Goal: Information Seeking & Learning: Learn about a topic

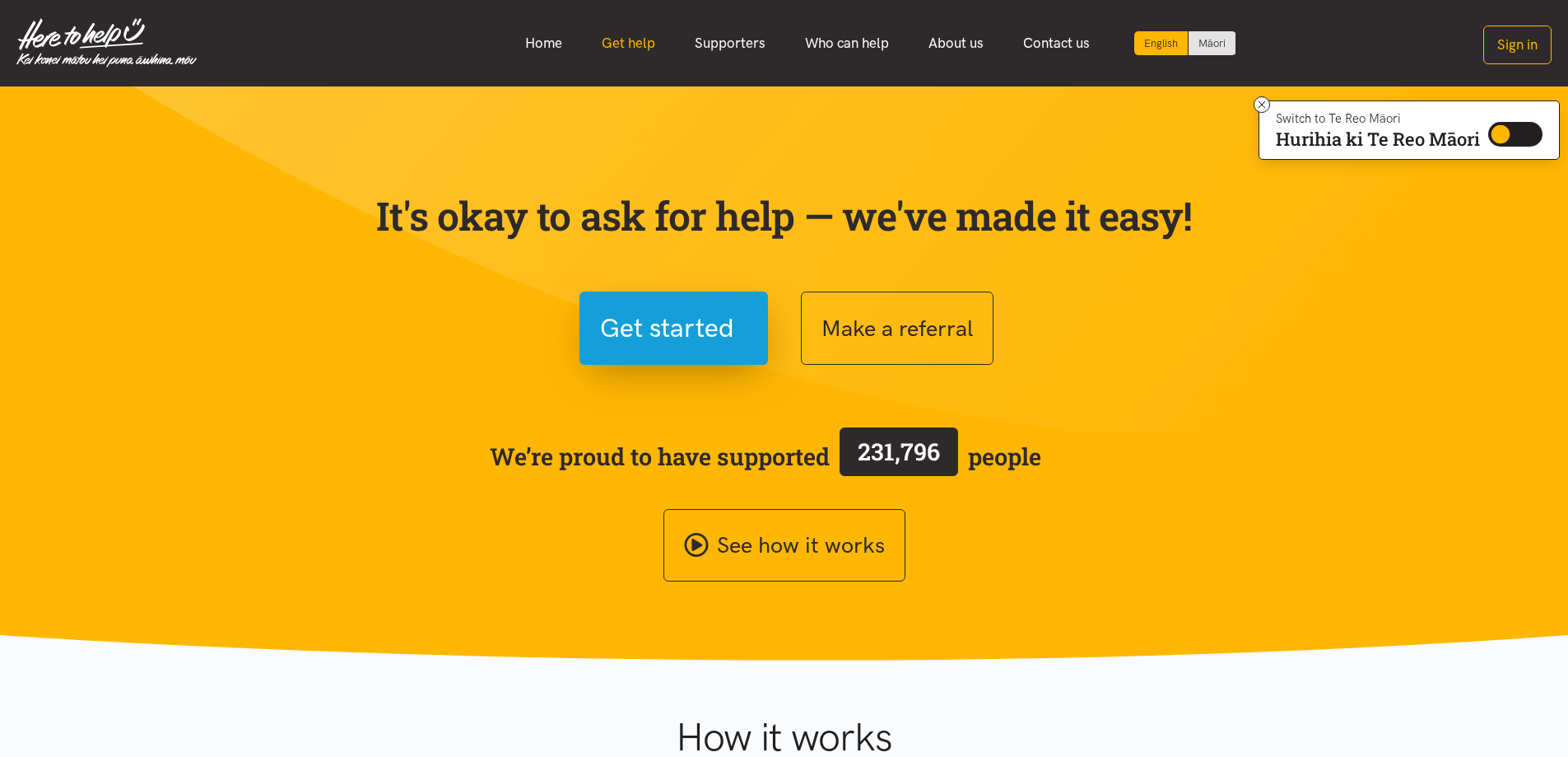
click at [642, 43] on link "Get help" at bounding box center [629, 43] width 93 height 35
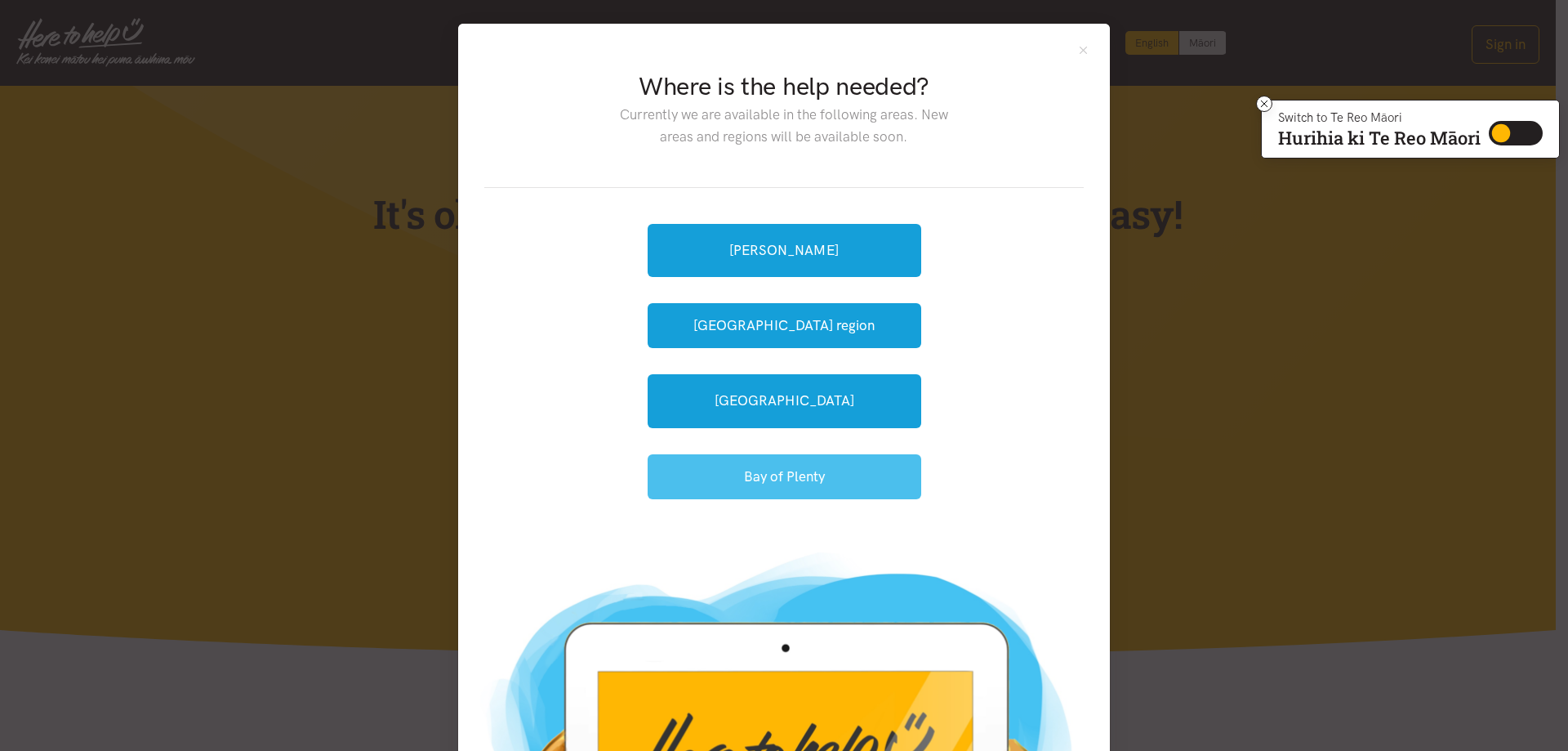
click at [828, 464] on button "Bay of Plenty" at bounding box center [784, 476] width 274 height 45
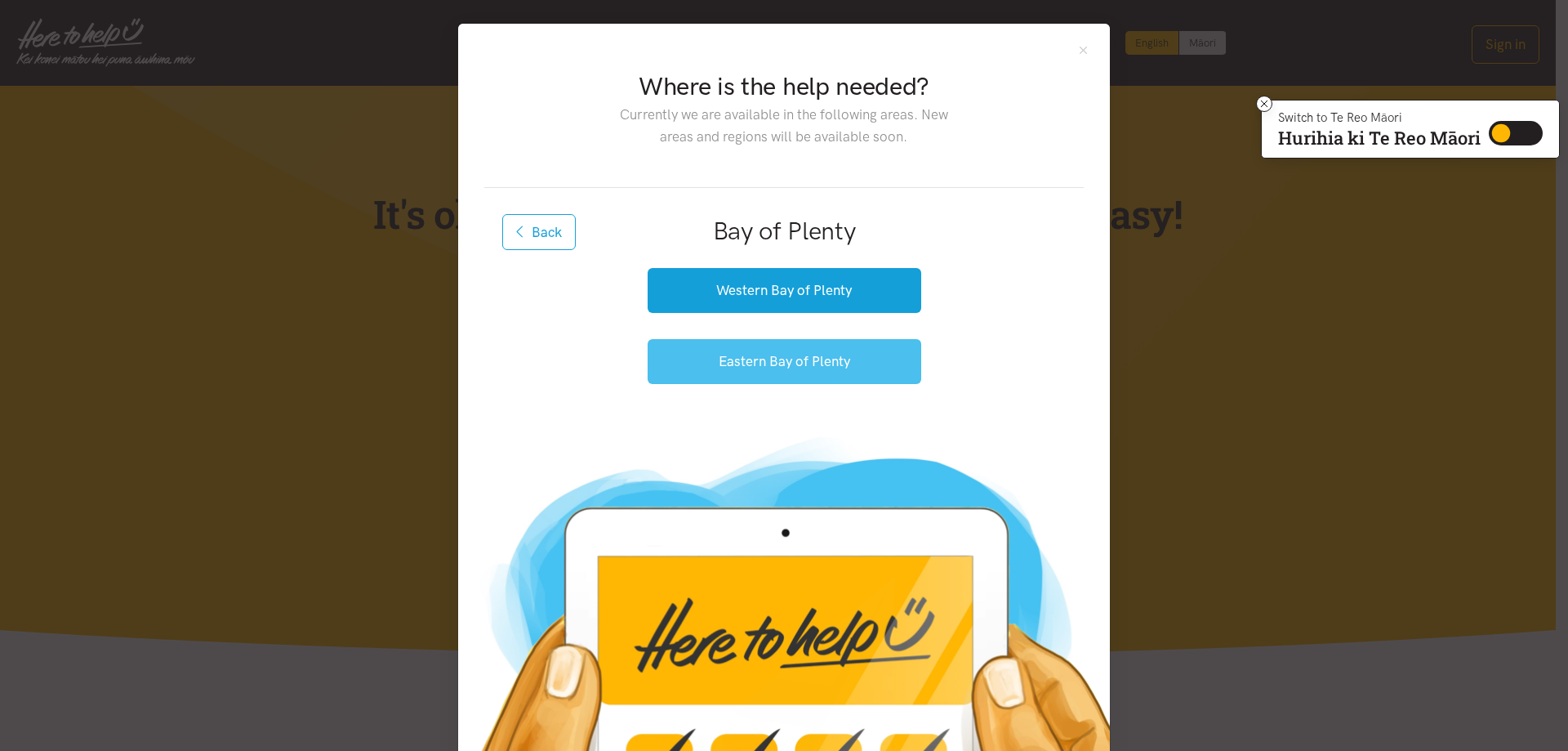
click at [829, 371] on button "Eastern Bay of Plenty" at bounding box center [784, 361] width 274 height 45
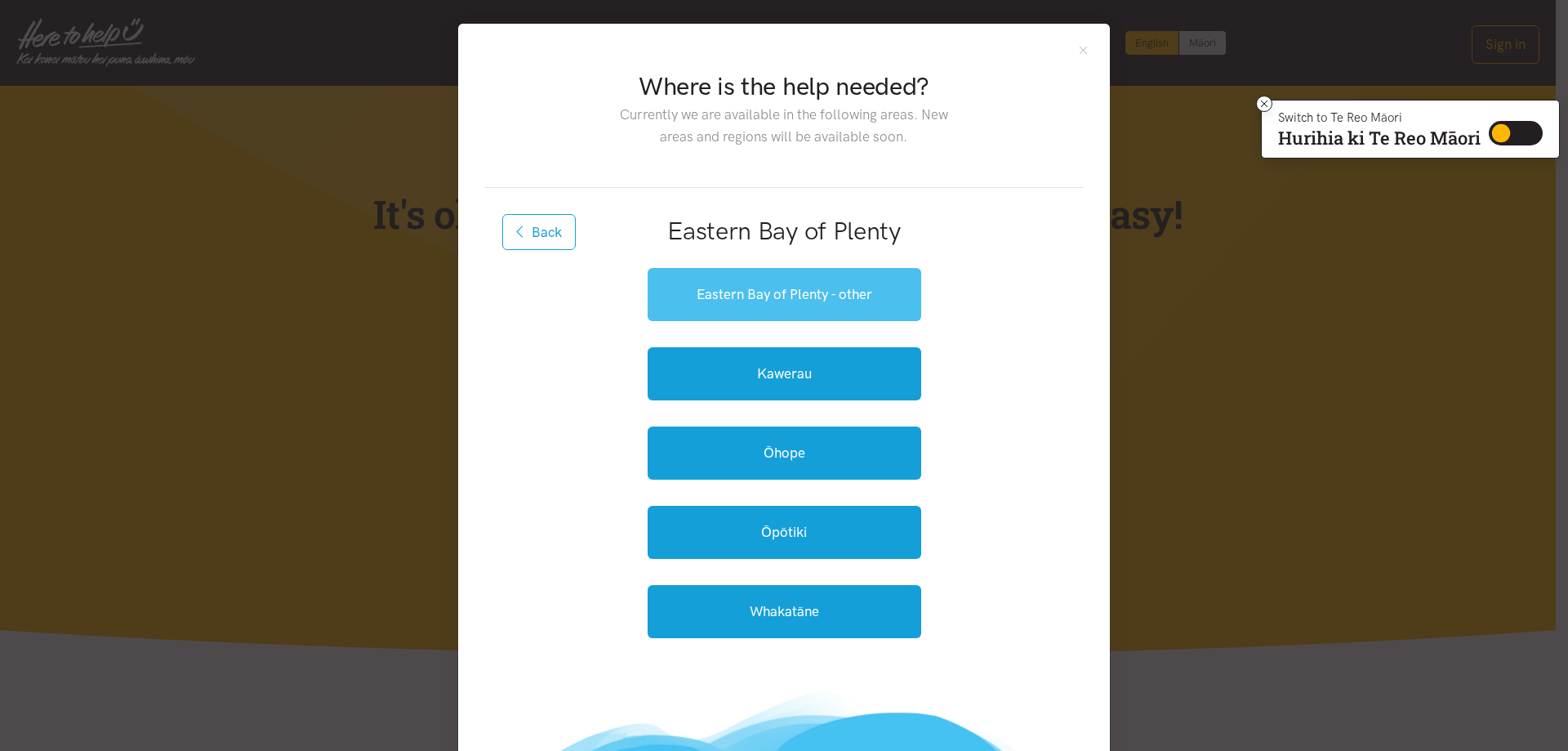
click at [791, 286] on link "Eastern Bay of Plenty - other" at bounding box center [784, 294] width 274 height 53
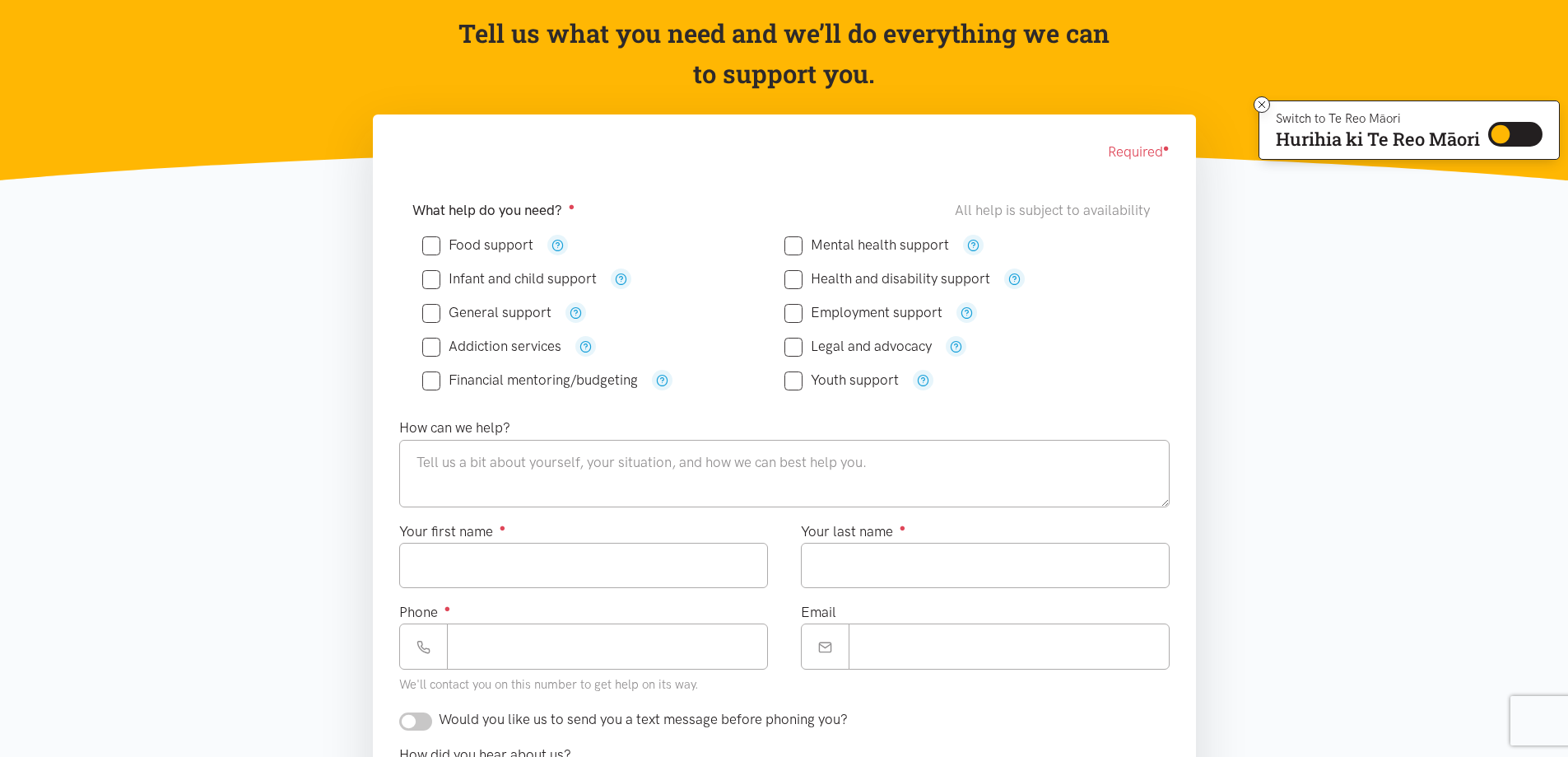
scroll to position [164, 0]
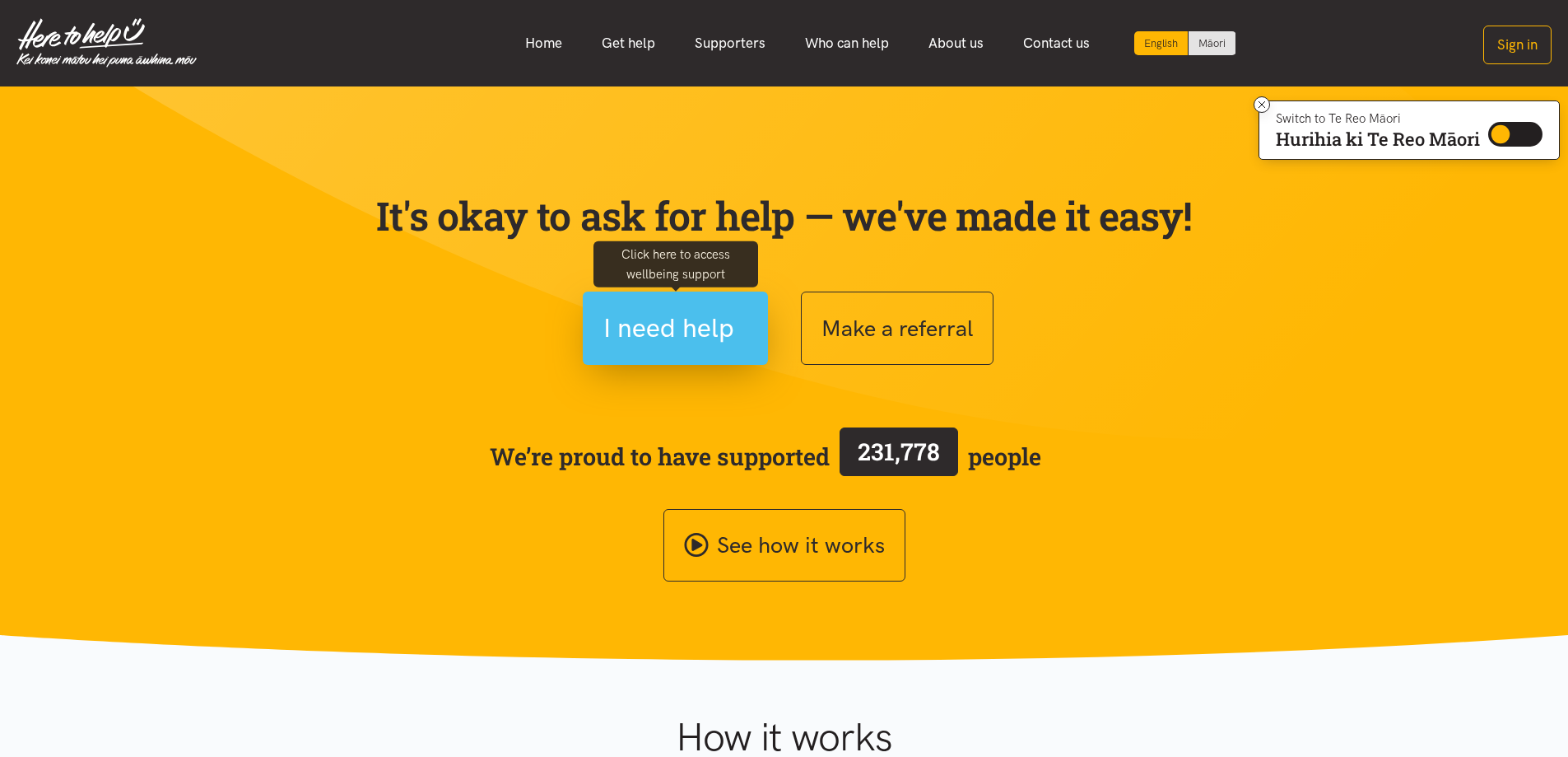
click at [684, 330] on span "I need help" at bounding box center [669, 328] width 131 height 42
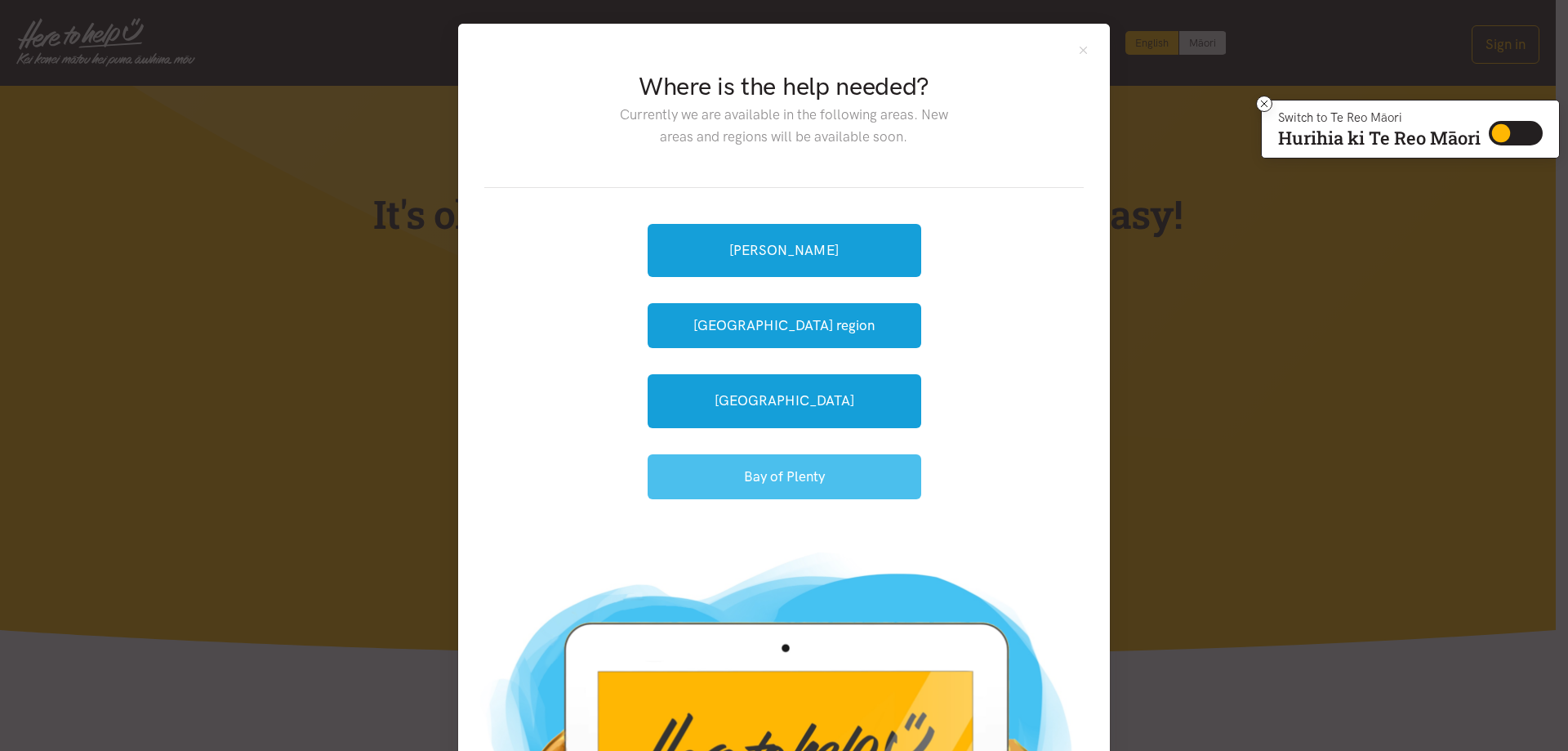
click at [849, 480] on button "Bay of Plenty" at bounding box center [784, 476] width 274 height 45
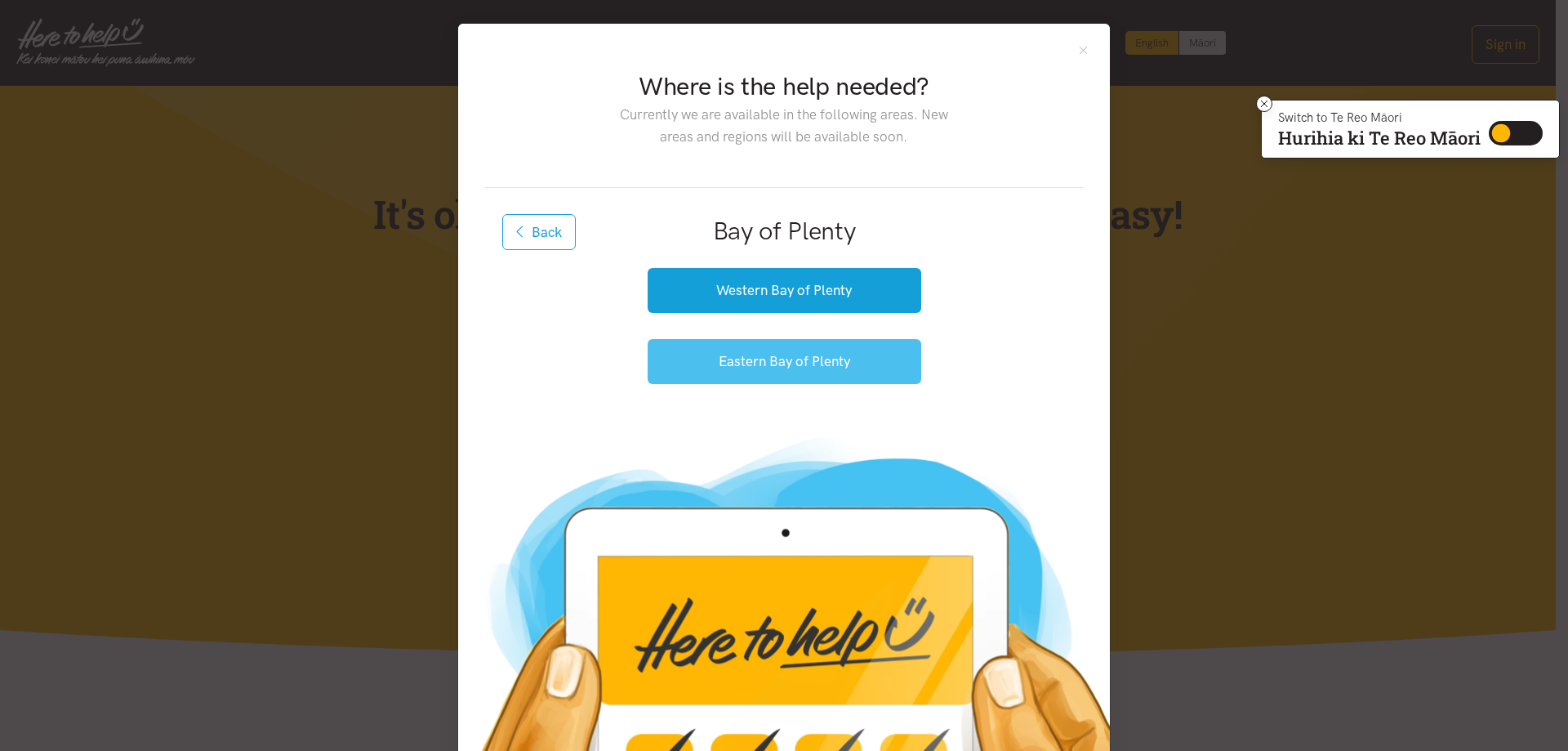
click at [789, 354] on button "Eastern Bay of Plenty" at bounding box center [784, 361] width 274 height 45
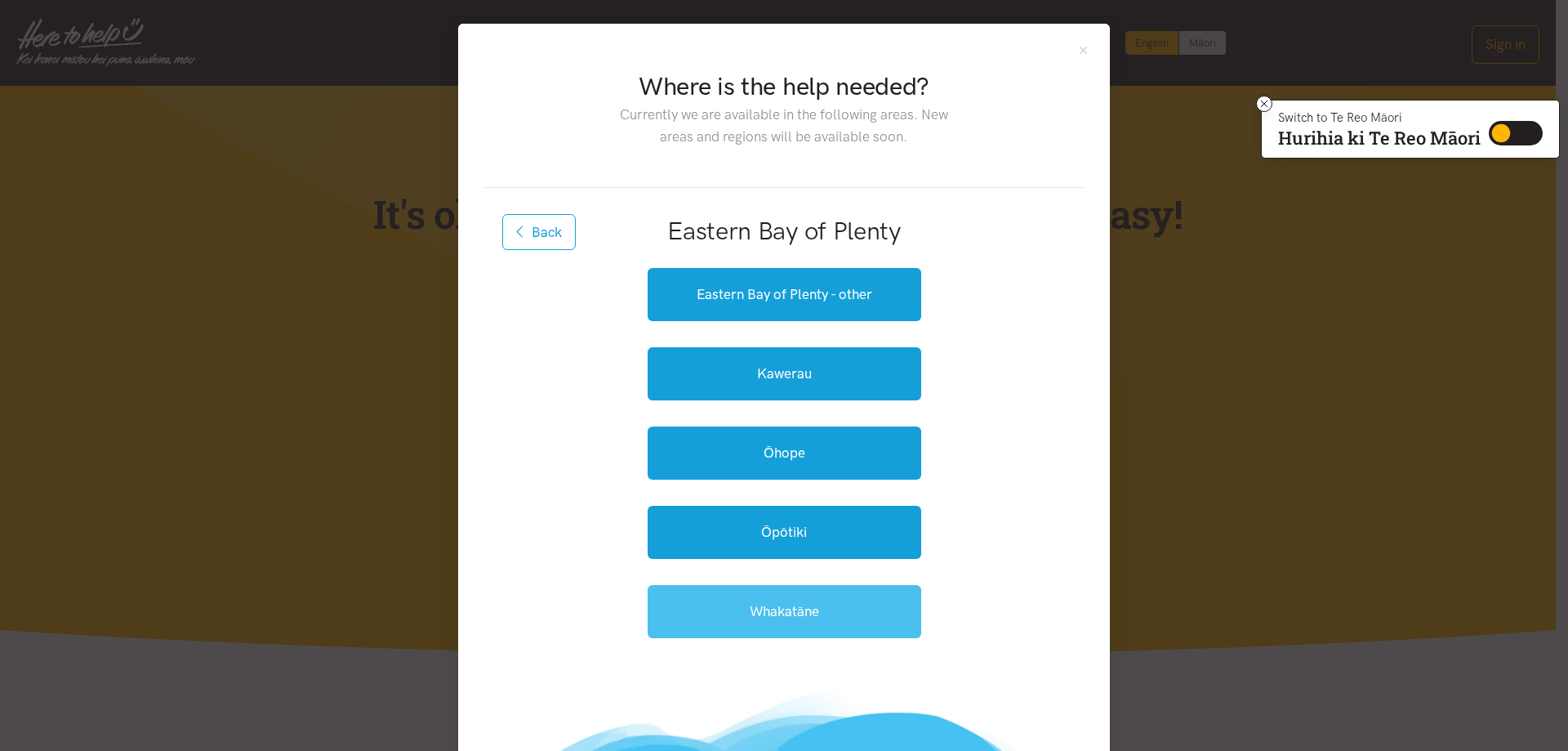
click at [811, 610] on link "Whakatāne" at bounding box center [784, 612] width 274 height 53
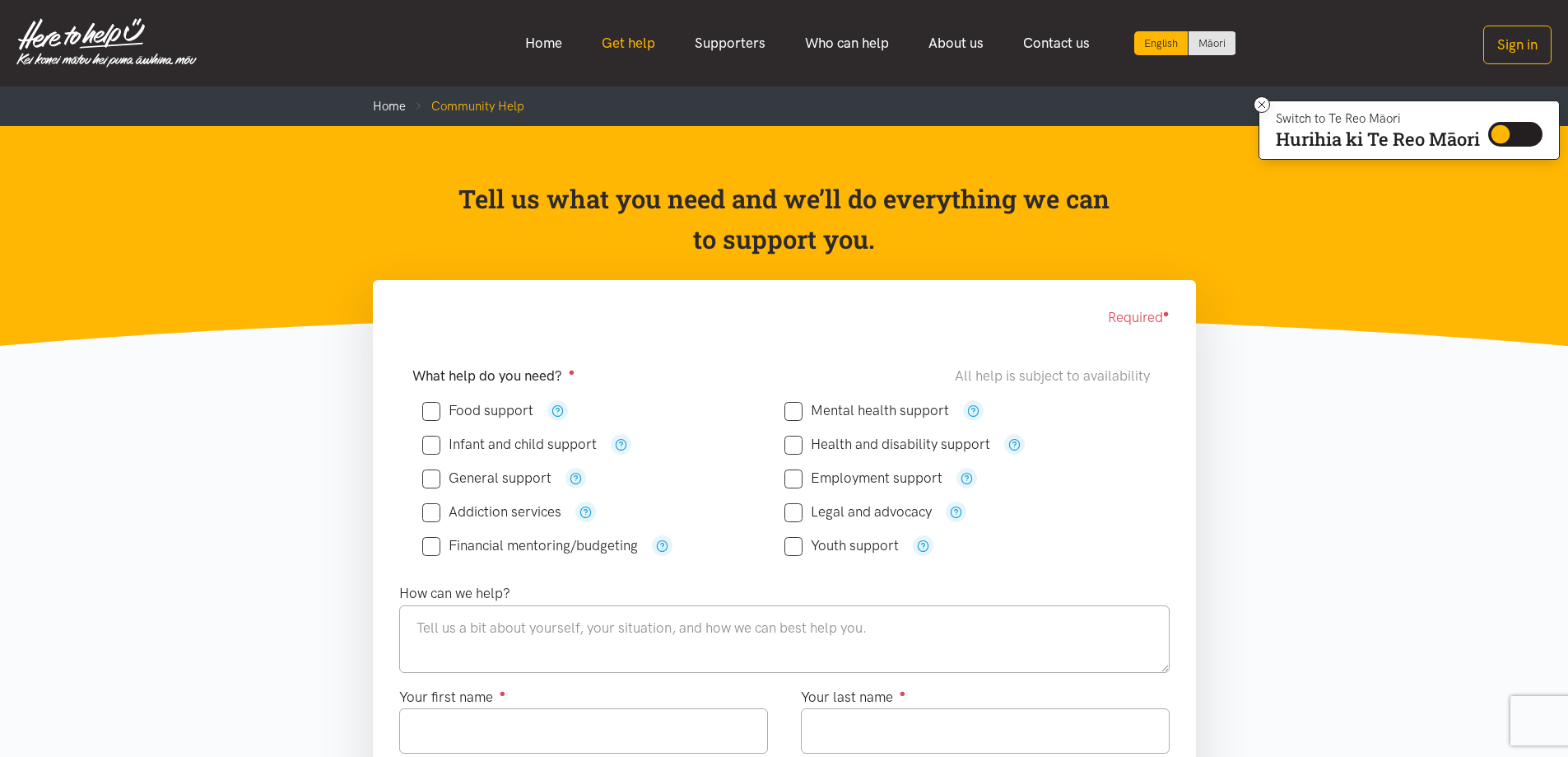
click at [642, 47] on link "Get help" at bounding box center [629, 43] width 93 height 35
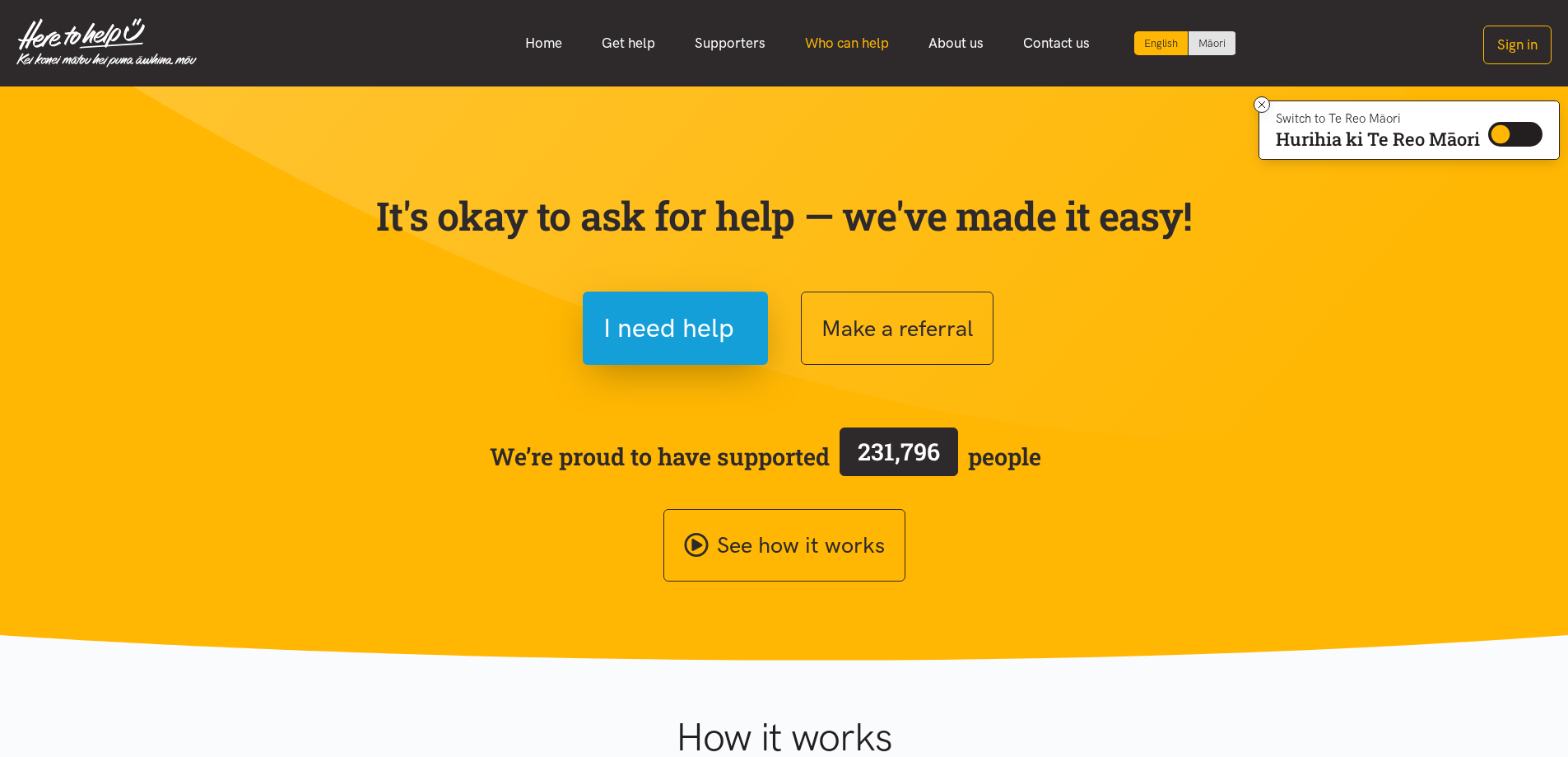
click at [835, 36] on link "Who can help" at bounding box center [847, 43] width 124 height 35
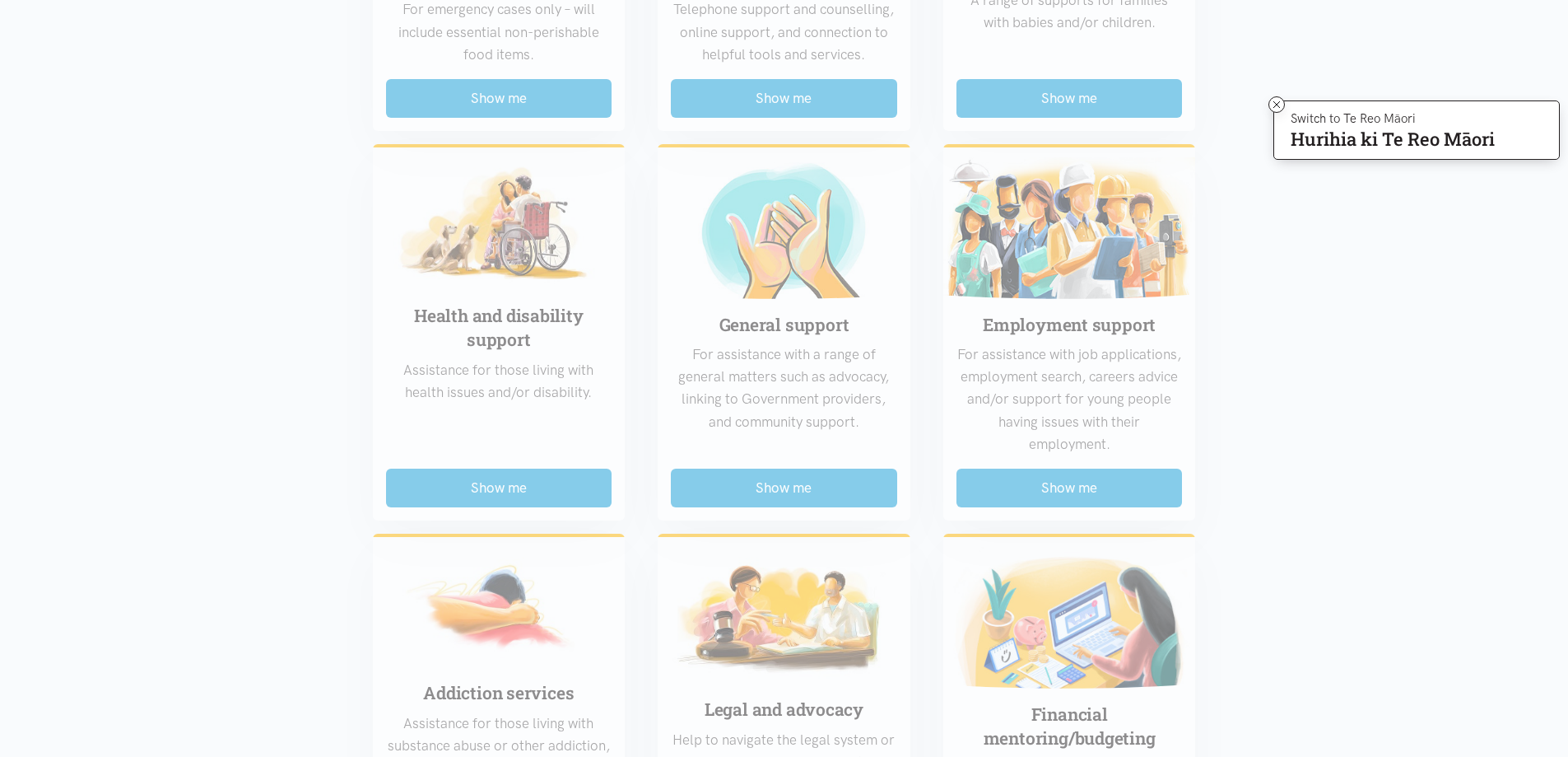
scroll to position [659, 0]
